Goal: Task Accomplishment & Management: Use online tool/utility

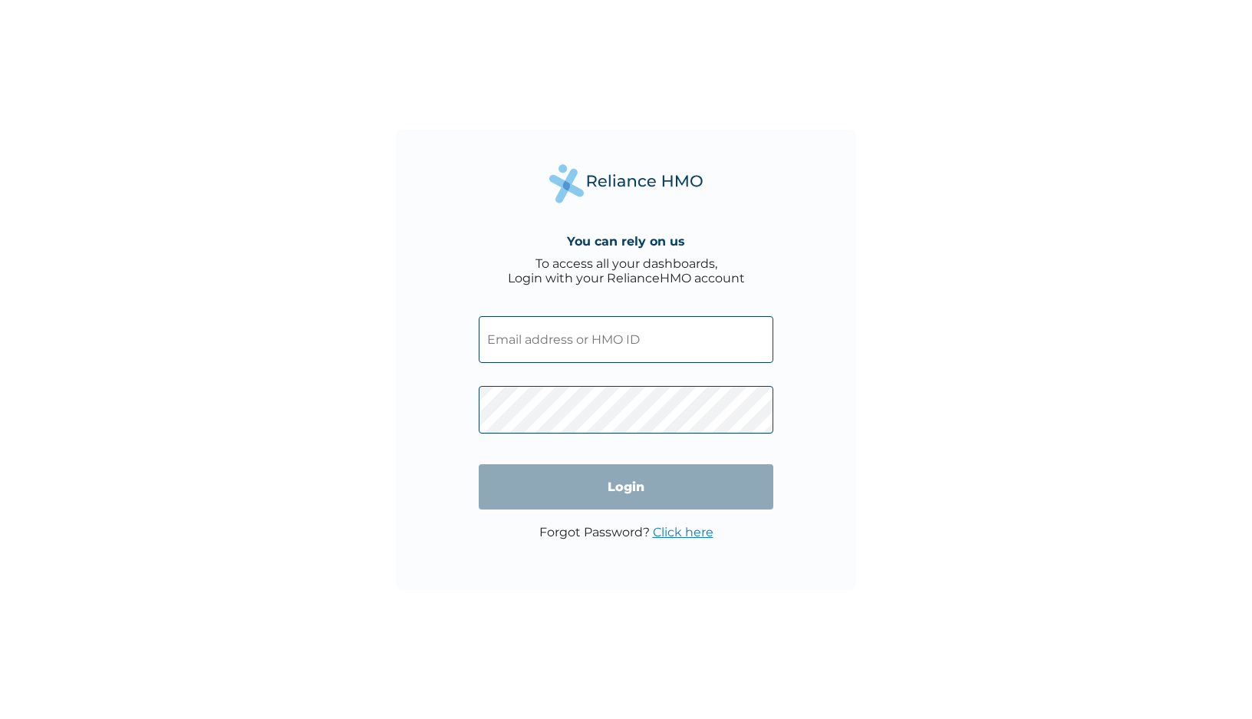
click at [585, 348] on input "text" at bounding box center [626, 339] width 295 height 47
click at [0, 718] on com-1password-button at bounding box center [0, 719] width 0 height 0
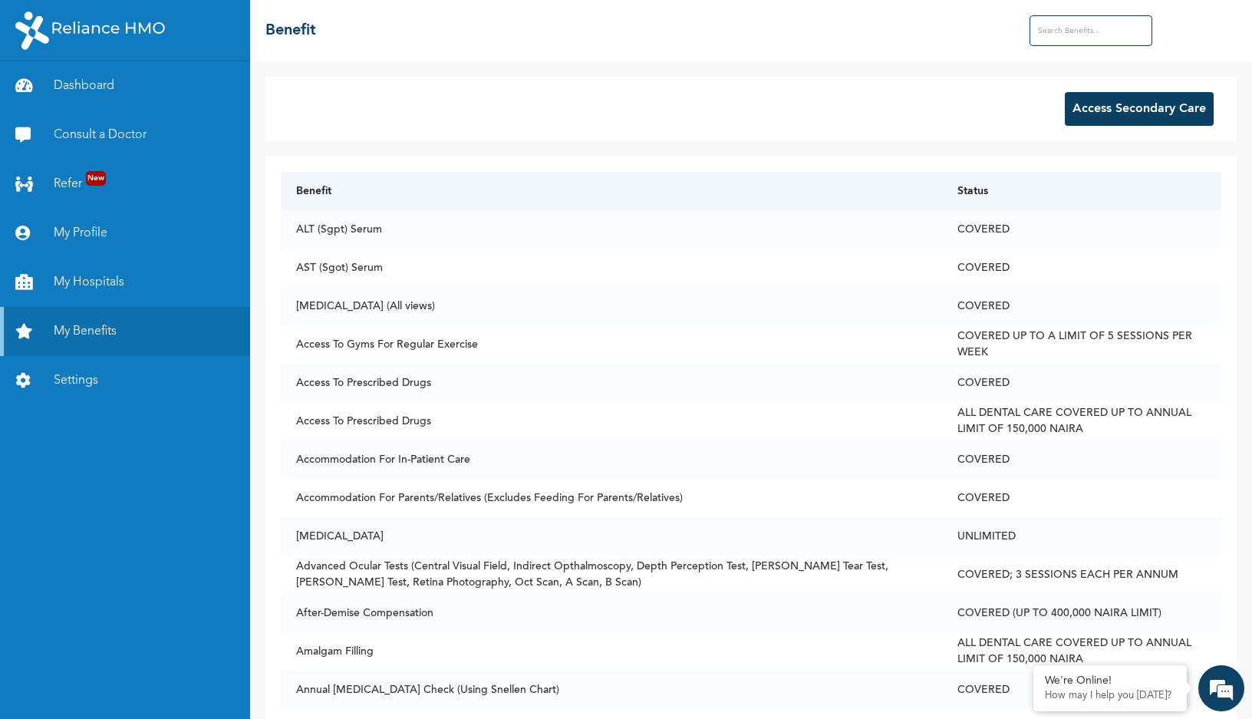
click at [1160, 120] on button "Access Secondary Care" at bounding box center [1139, 109] width 149 height 34
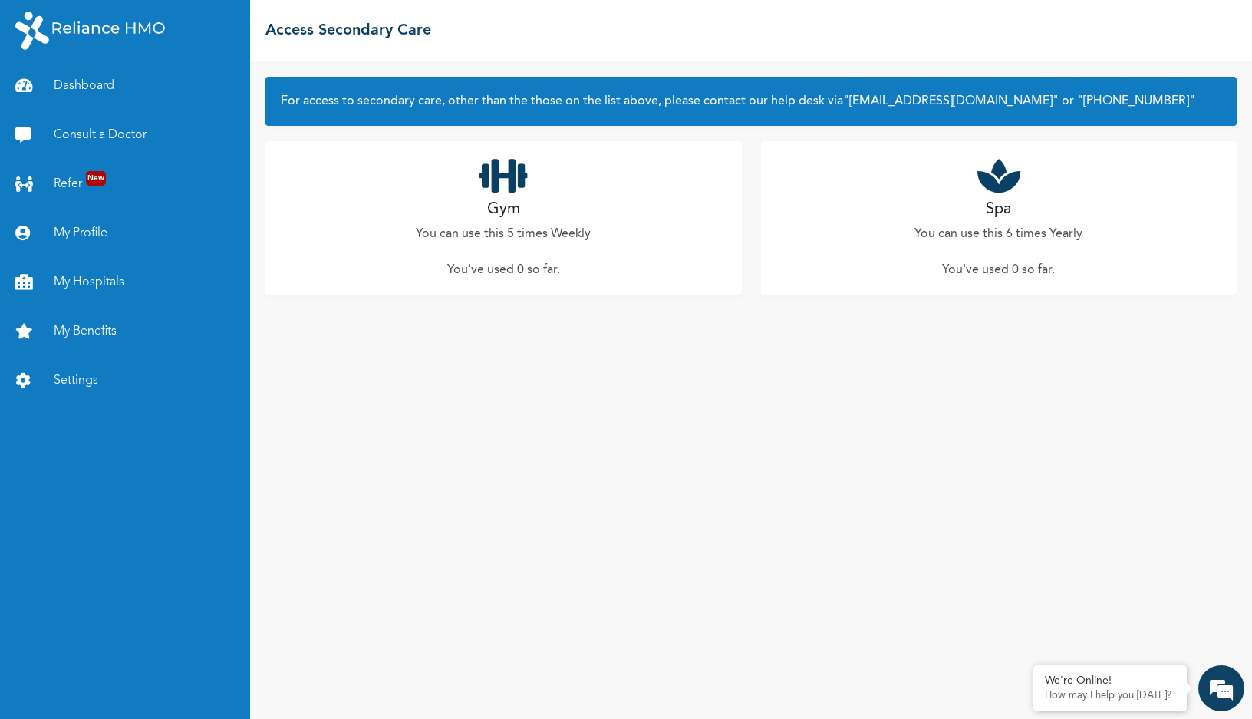
click at [1001, 210] on h2 "Spa" at bounding box center [998, 209] width 25 height 23
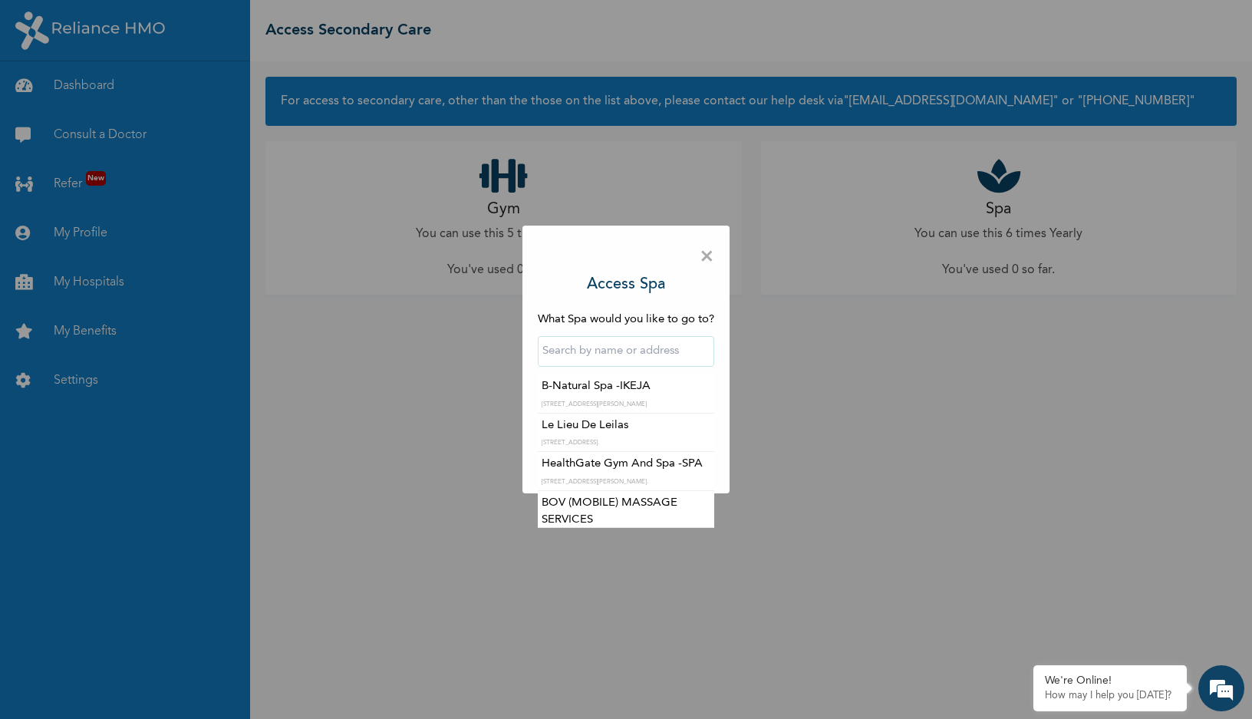
click at [626, 364] on input "text" at bounding box center [626, 351] width 176 height 31
type input "ogudu"
